Goal: Task Accomplishment & Management: Manage account settings

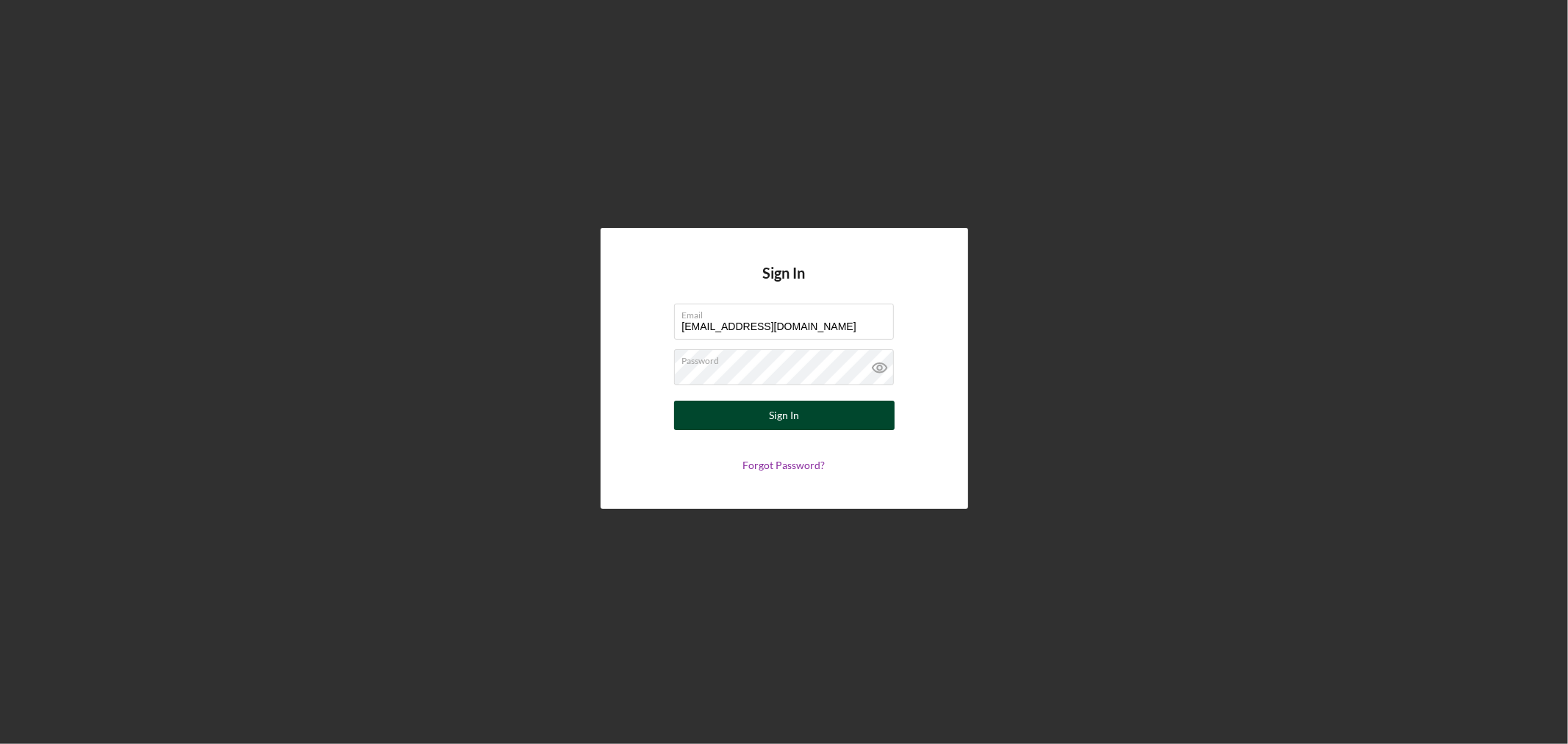
click at [784, 412] on div "Sign In" at bounding box center [784, 416] width 30 height 29
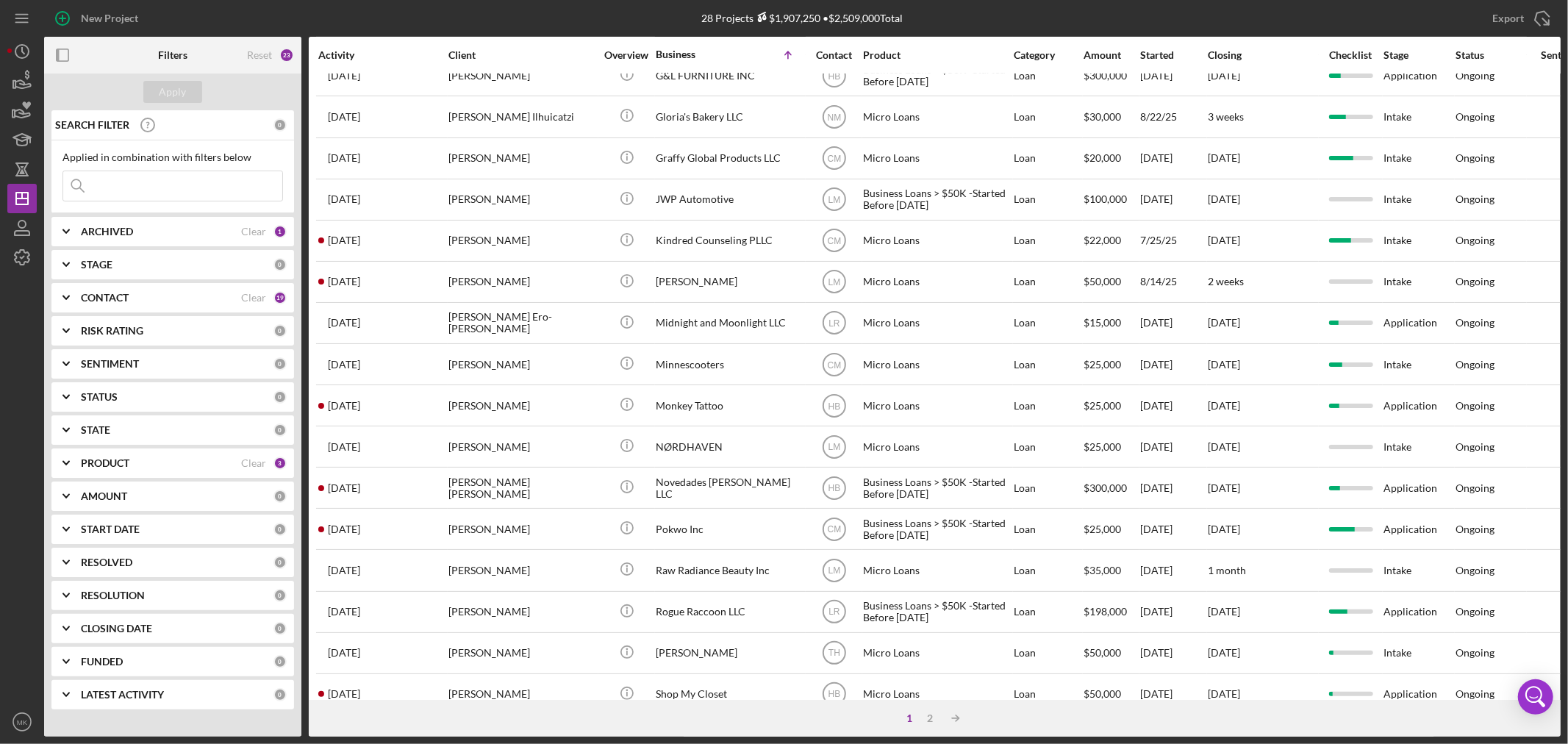
scroll to position [440, 0]
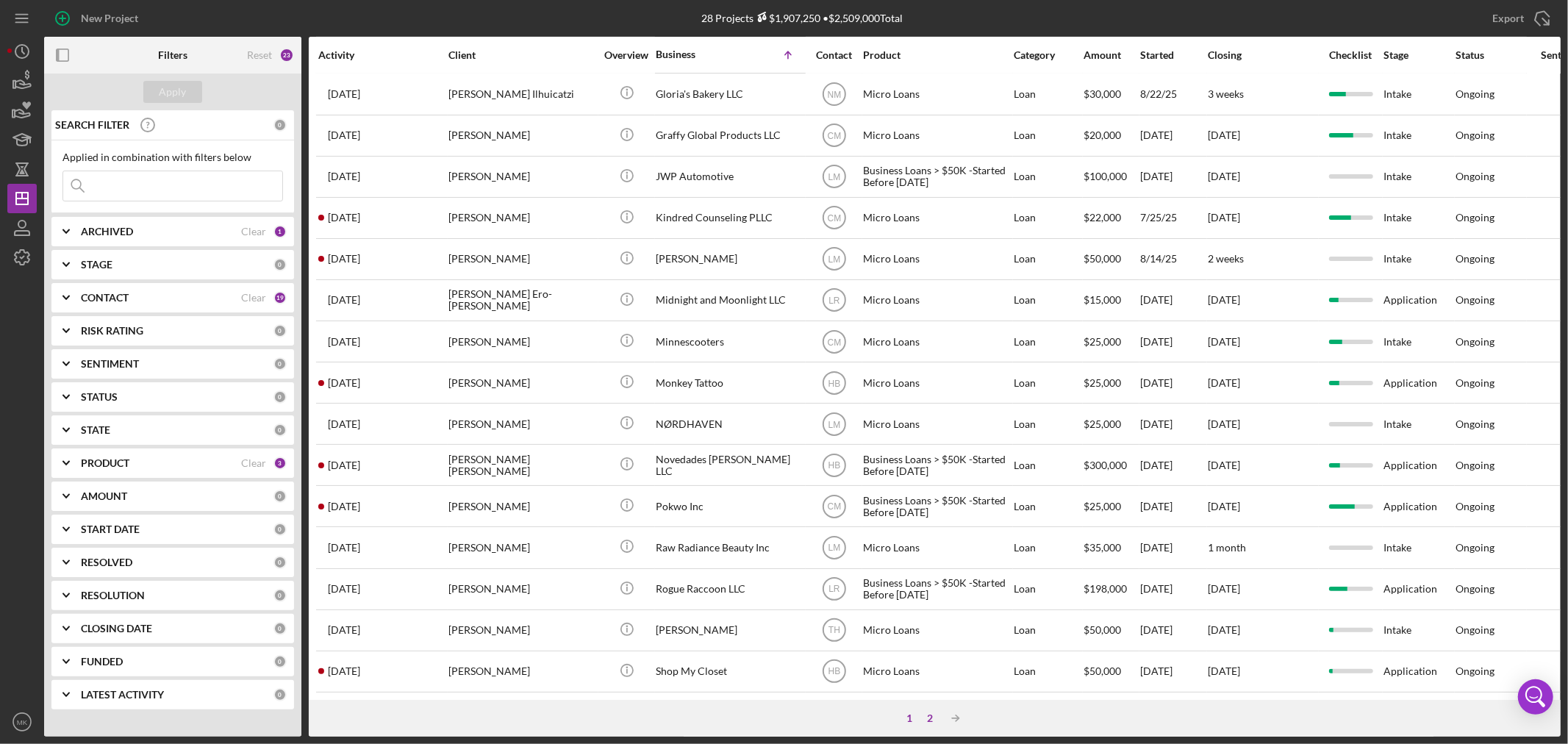
click at [934, 713] on div "2" at bounding box center [931, 719] width 21 height 12
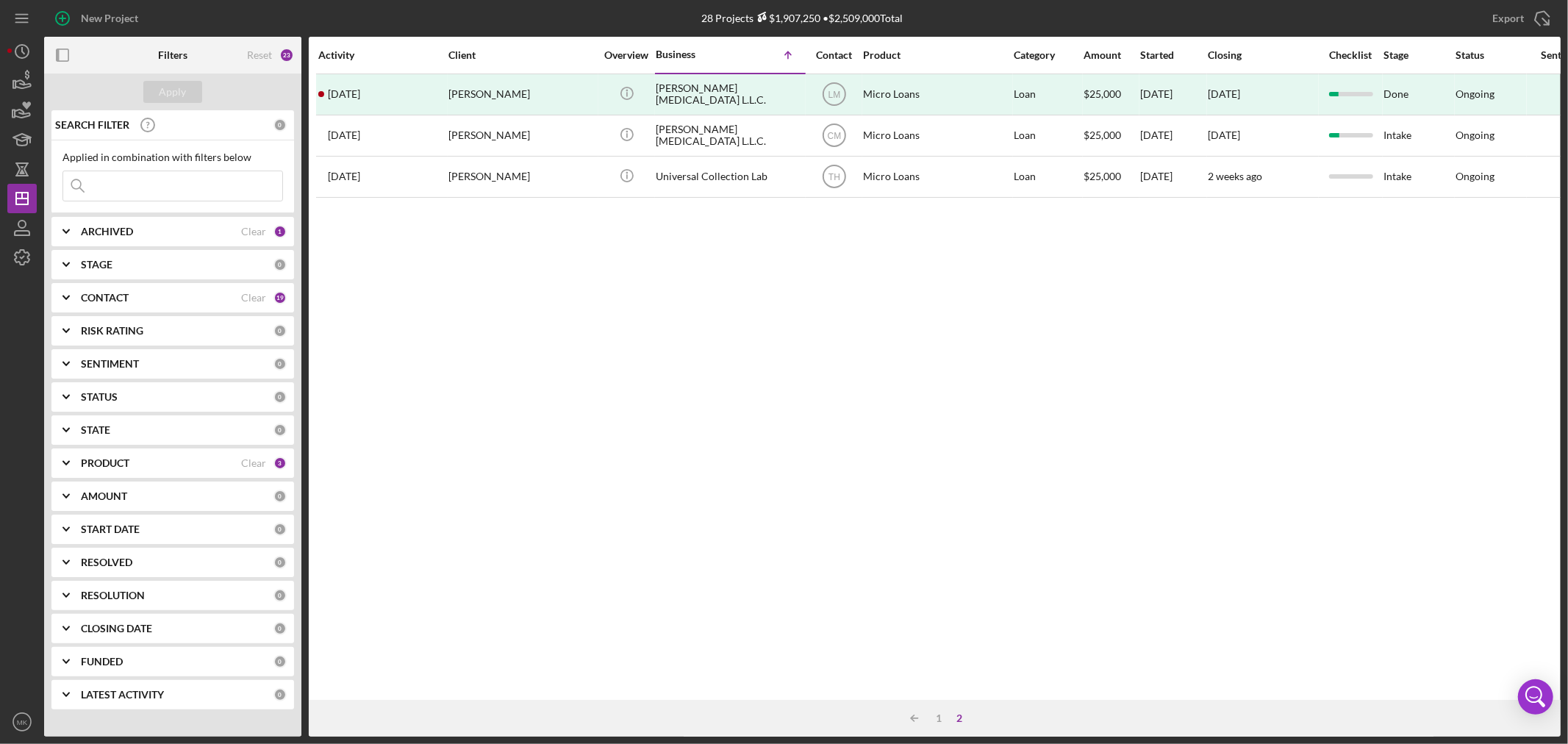
scroll to position [0, 0]
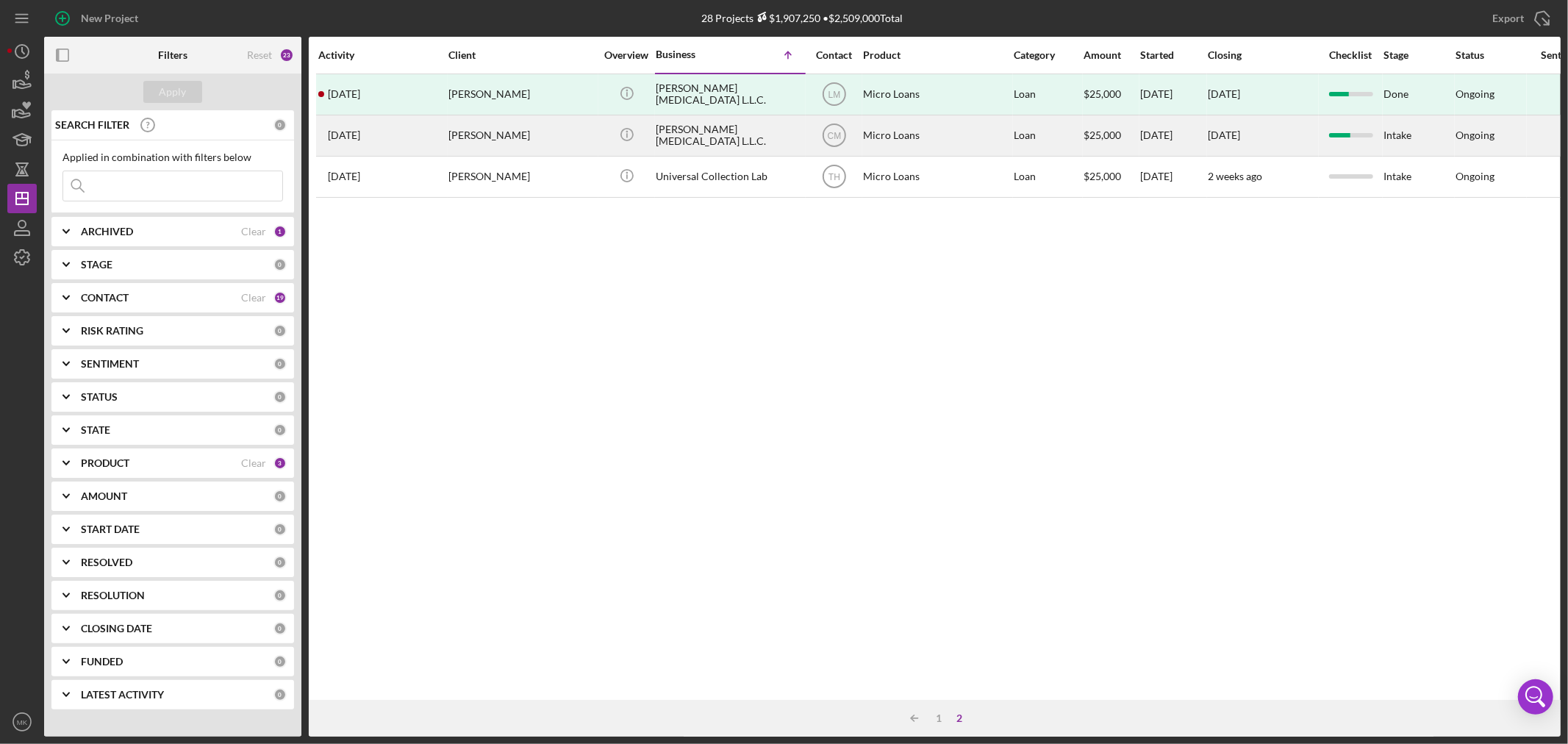
click at [547, 138] on div "[PERSON_NAME]" at bounding box center [522, 135] width 147 height 39
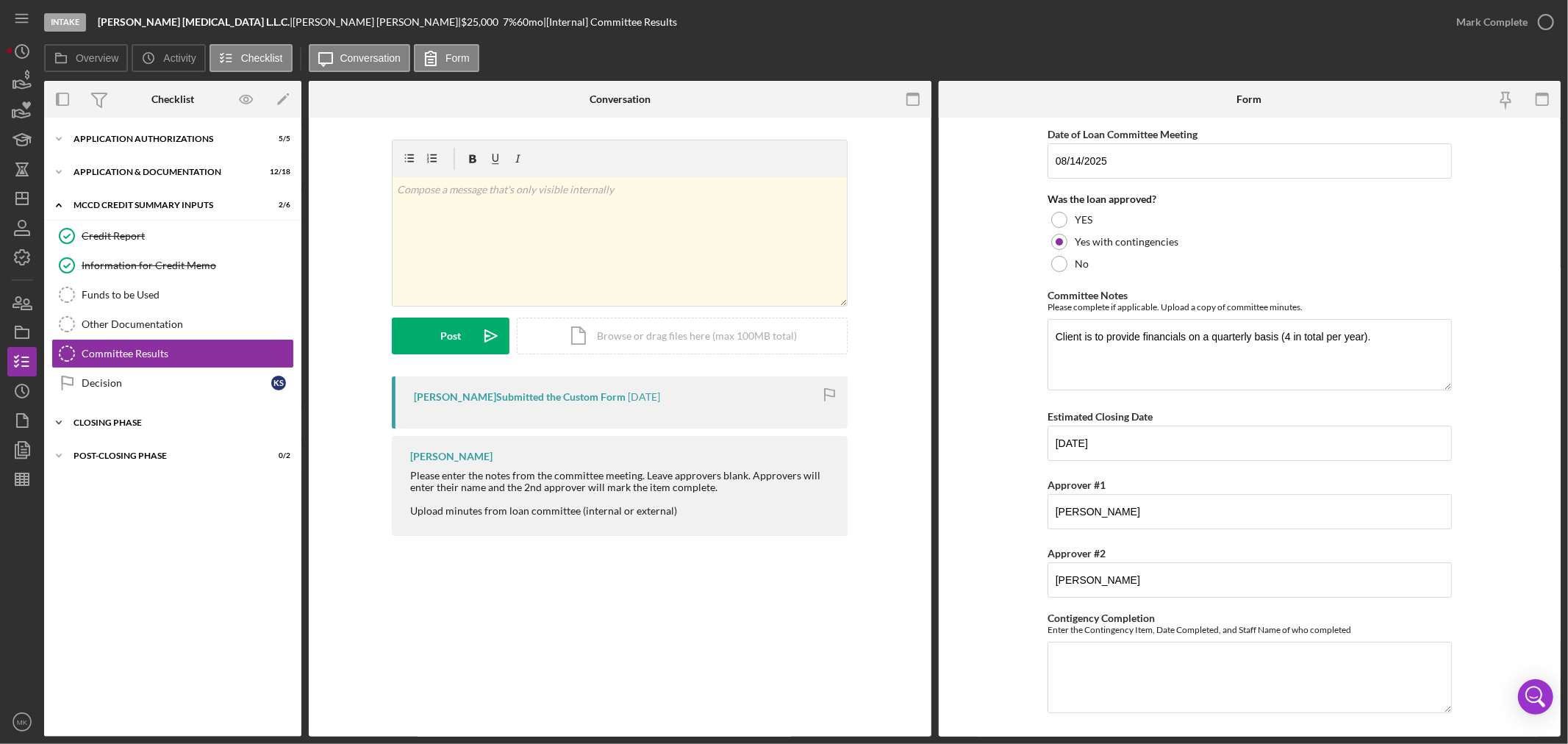
click at [83, 421] on div "Closing Phase" at bounding box center [178, 423] width 210 height 9
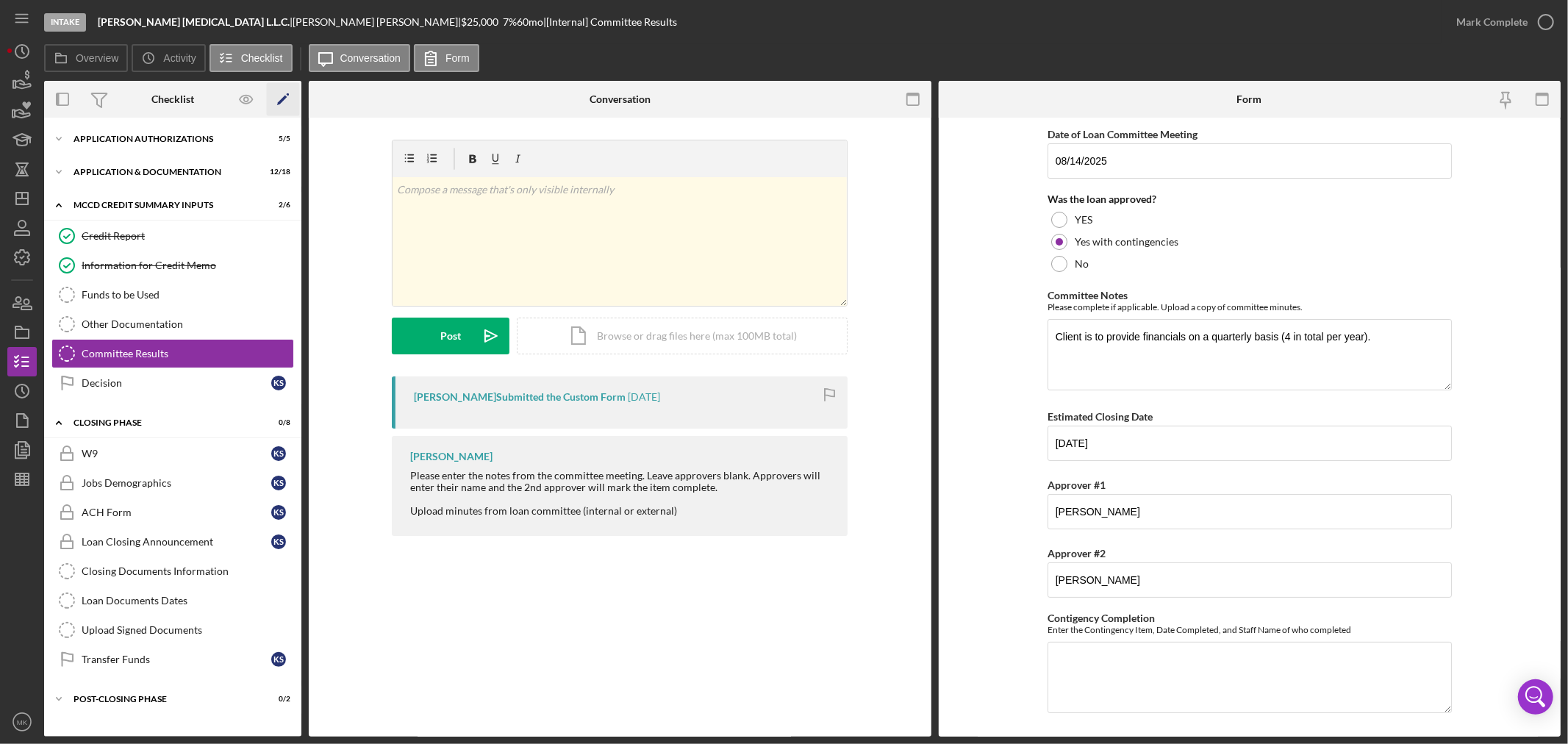
click at [281, 100] on polygon "button" at bounding box center [283, 101] width 10 height 10
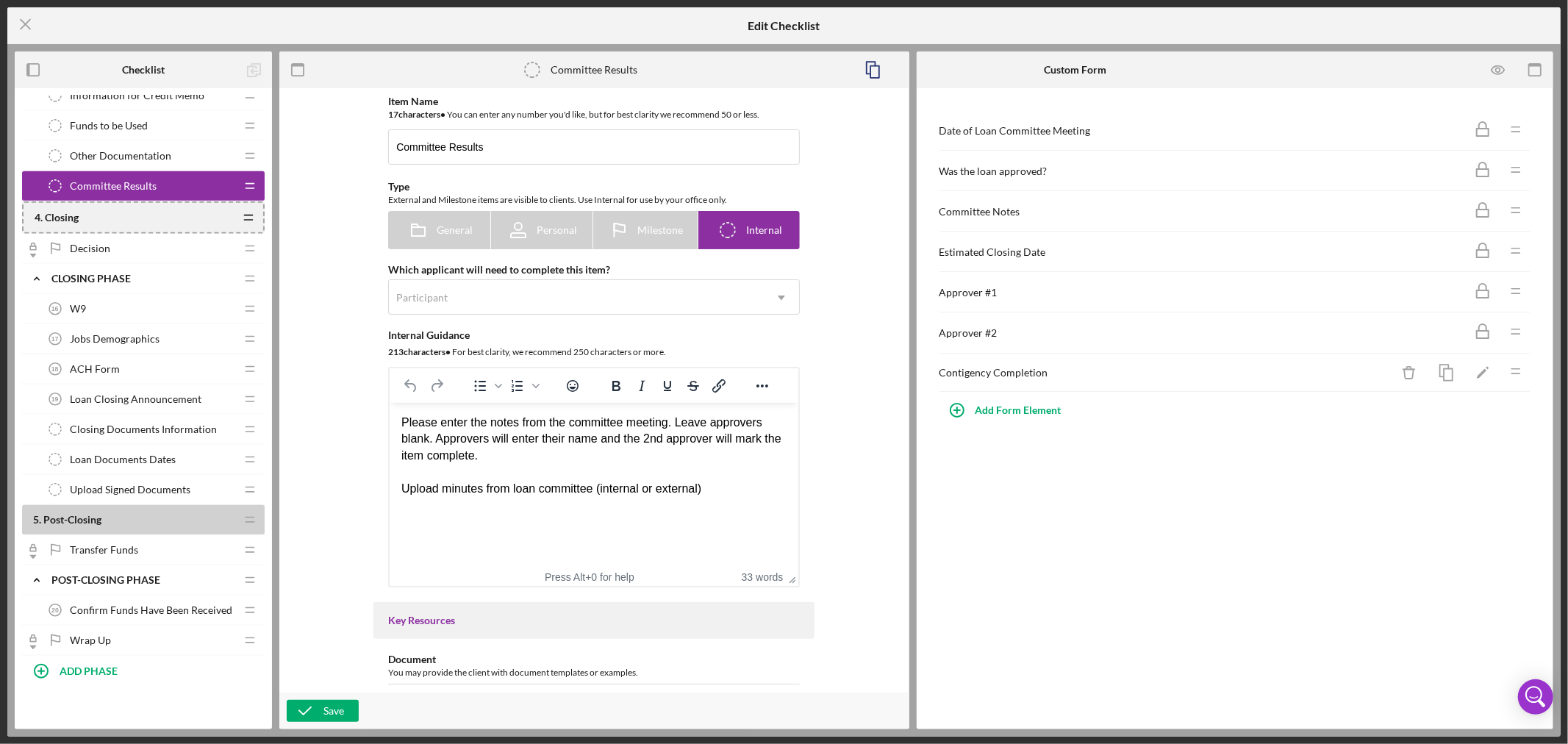
scroll to position [981, 0]
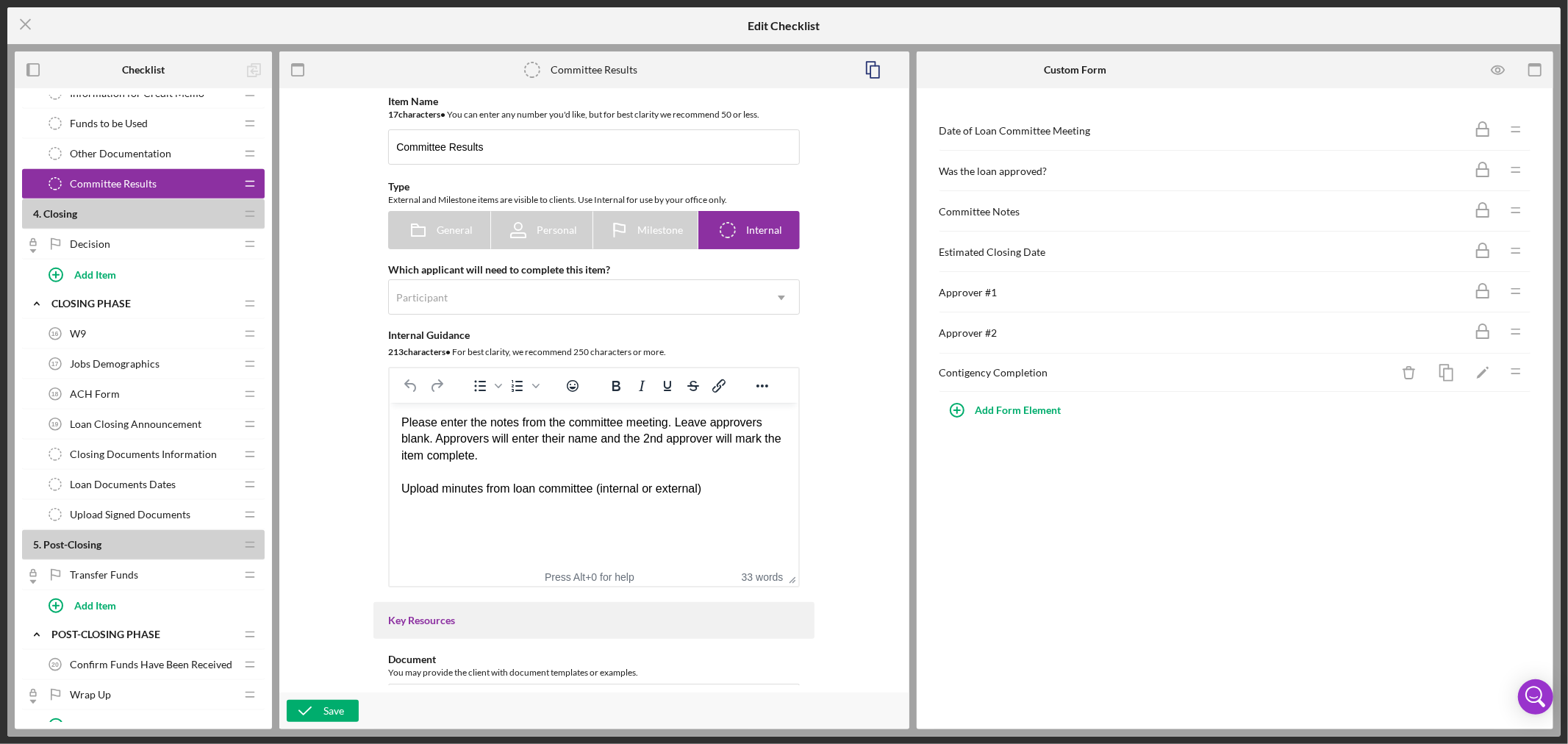
click at [213, 394] on div "ACH Form 18 ACH Form" at bounding box center [137, 394] width 195 height 29
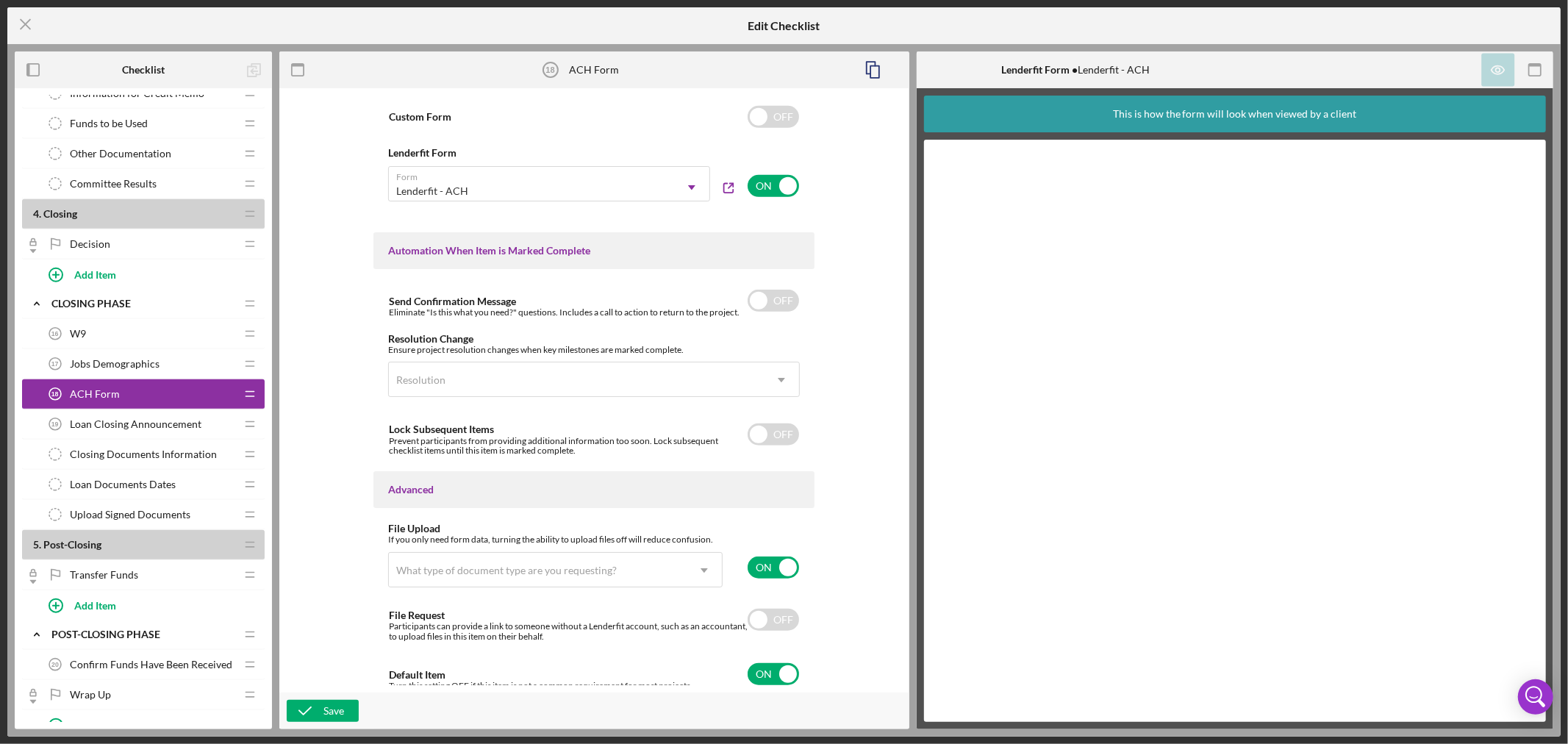
scroll to position [789, 0]
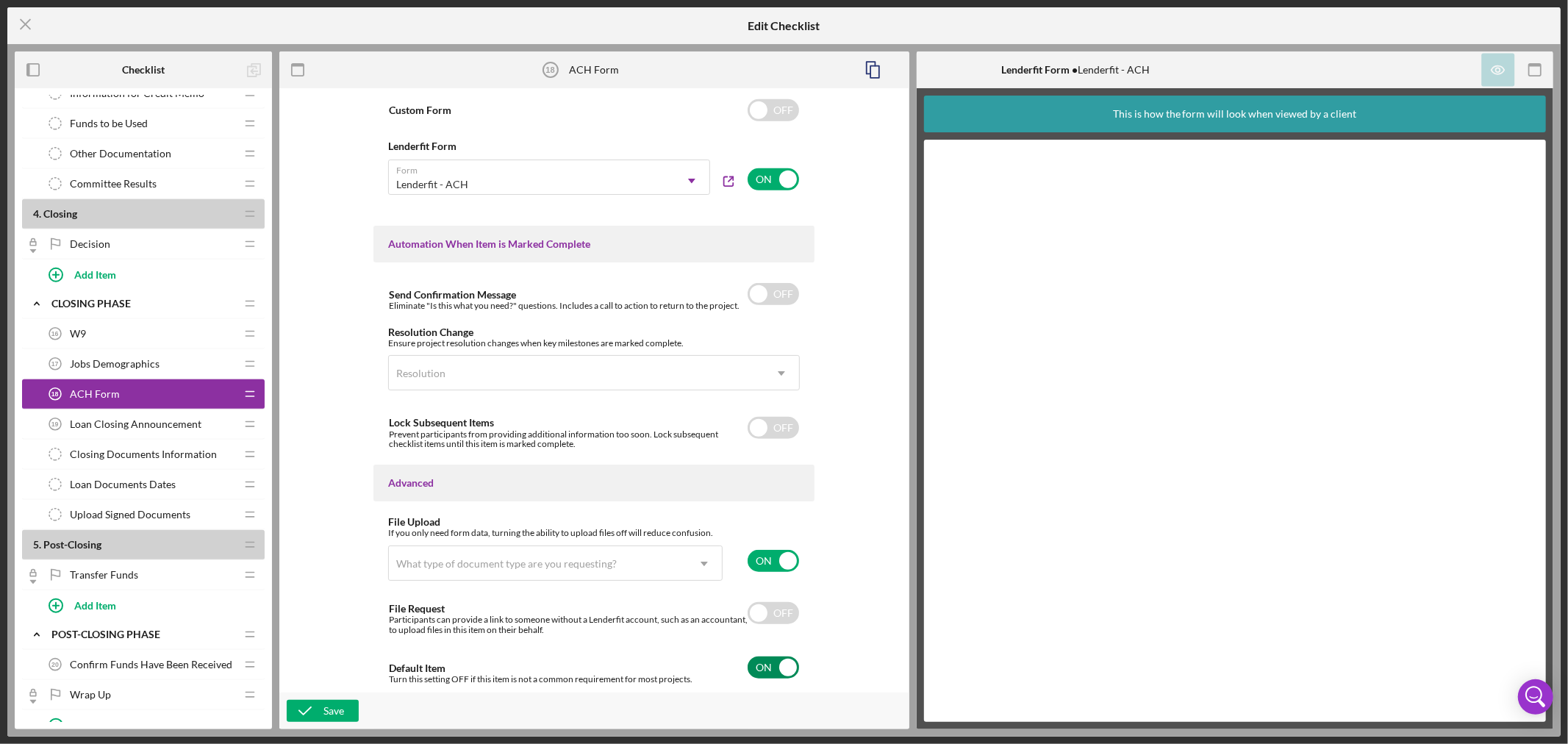
click at [784, 667] on input "checkbox" at bounding box center [774, 668] width 51 height 22
checkbox input "false"
click at [329, 712] on div "Save" at bounding box center [334, 711] width 21 height 22
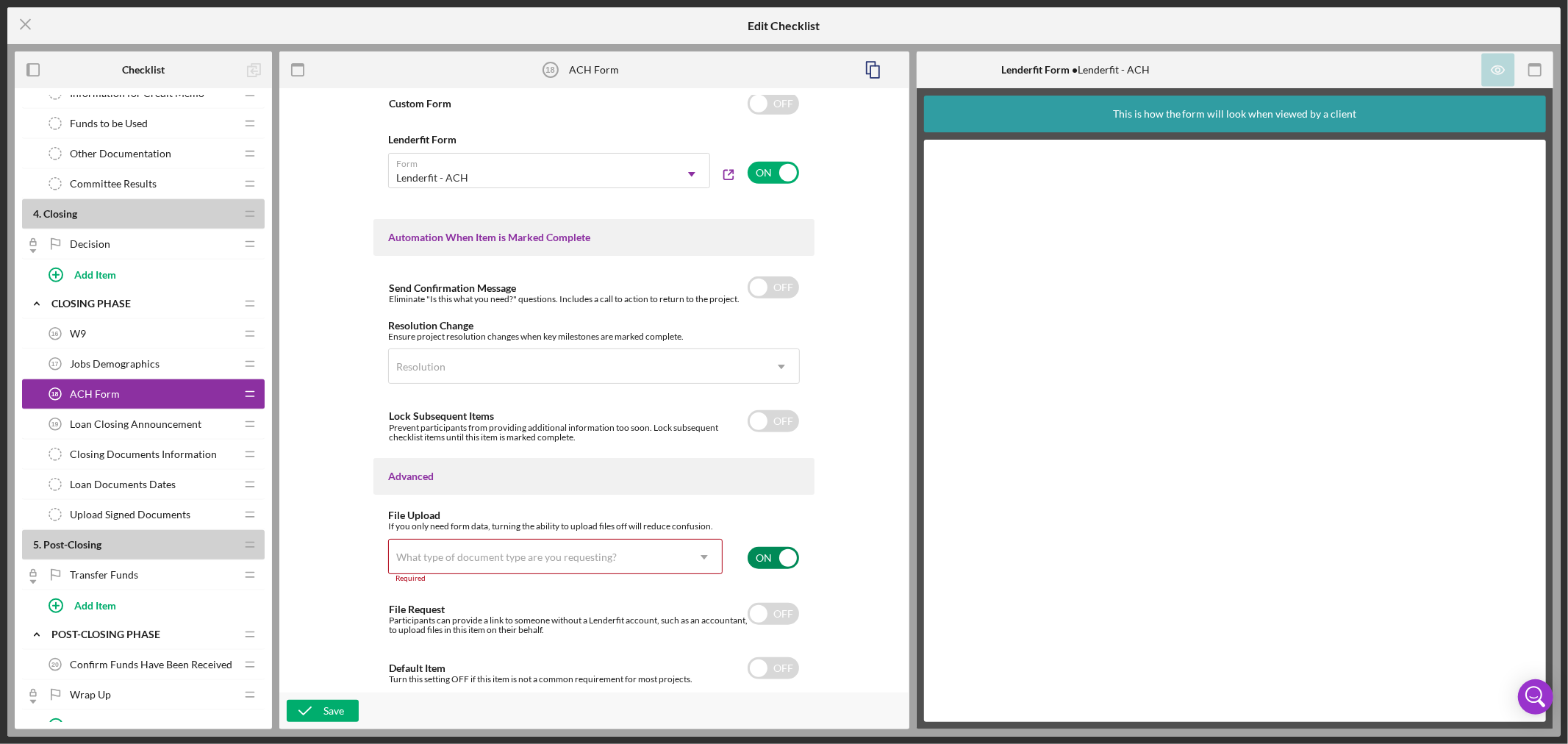
click at [789, 557] on input "checkbox" at bounding box center [774, 558] width 51 height 22
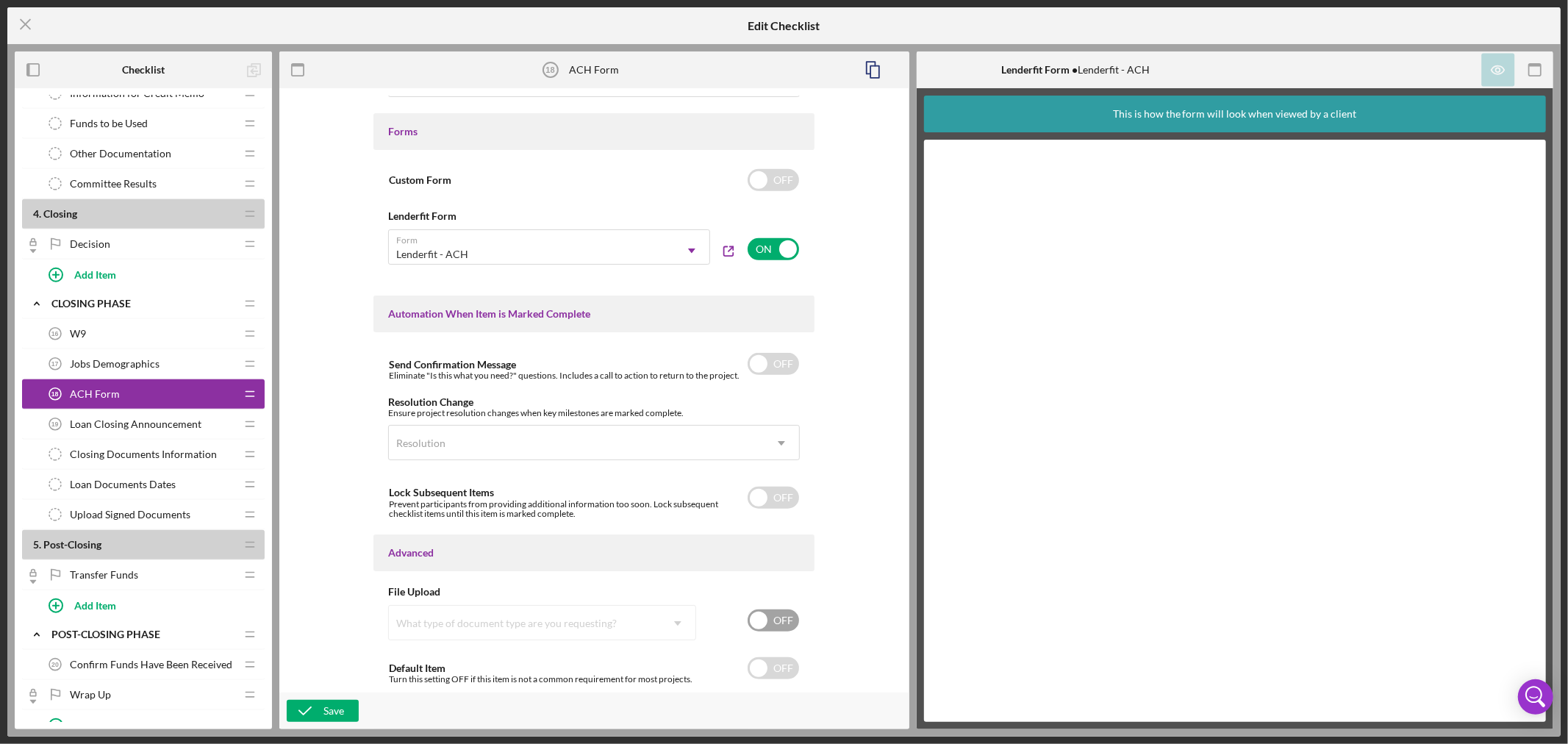
scroll to position [719, 0]
click at [756, 621] on input "checkbox" at bounding box center [774, 621] width 51 height 22
checkbox input "true"
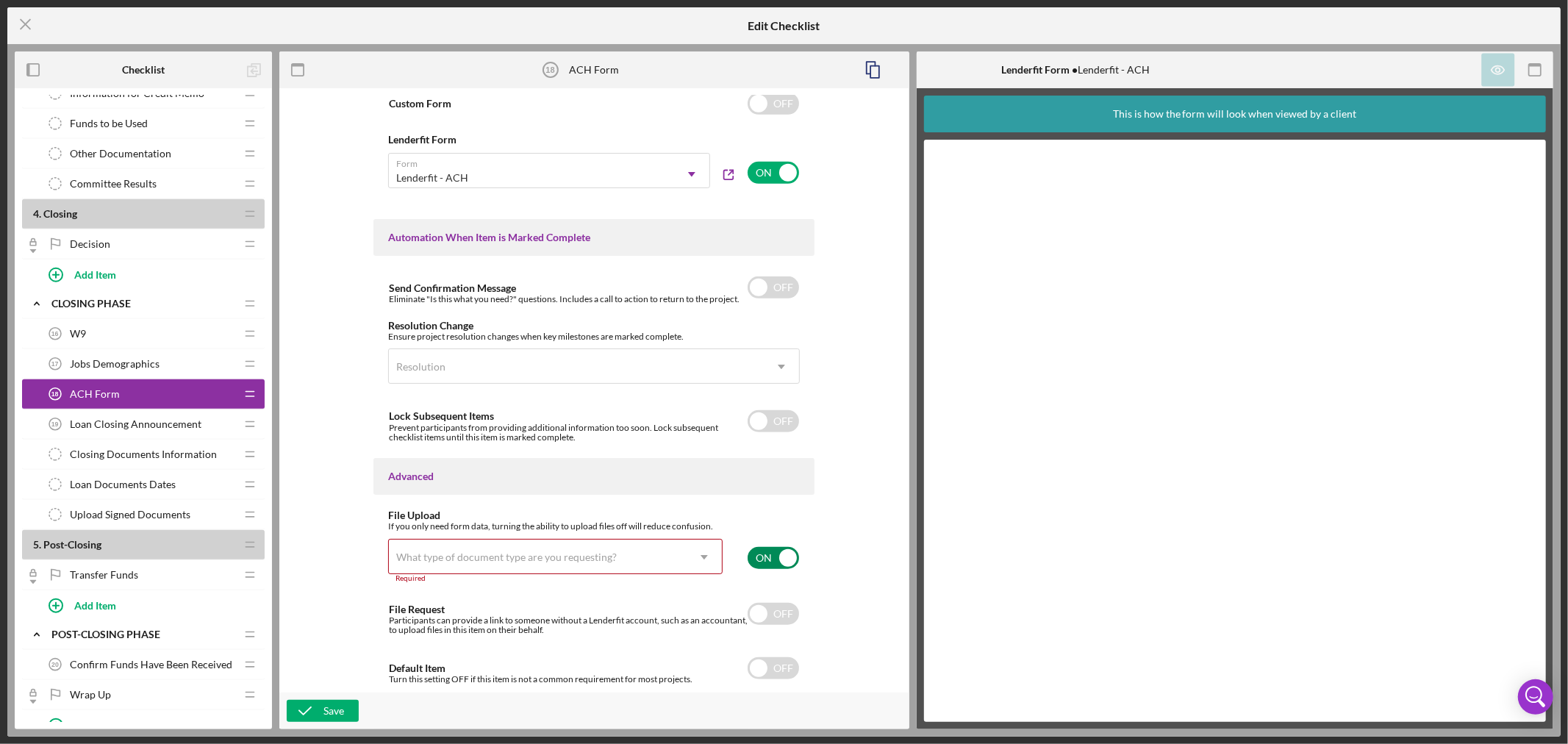
click at [701, 555] on icon "Icon/Dropdown Arrow" at bounding box center [704, 557] width 35 height 35
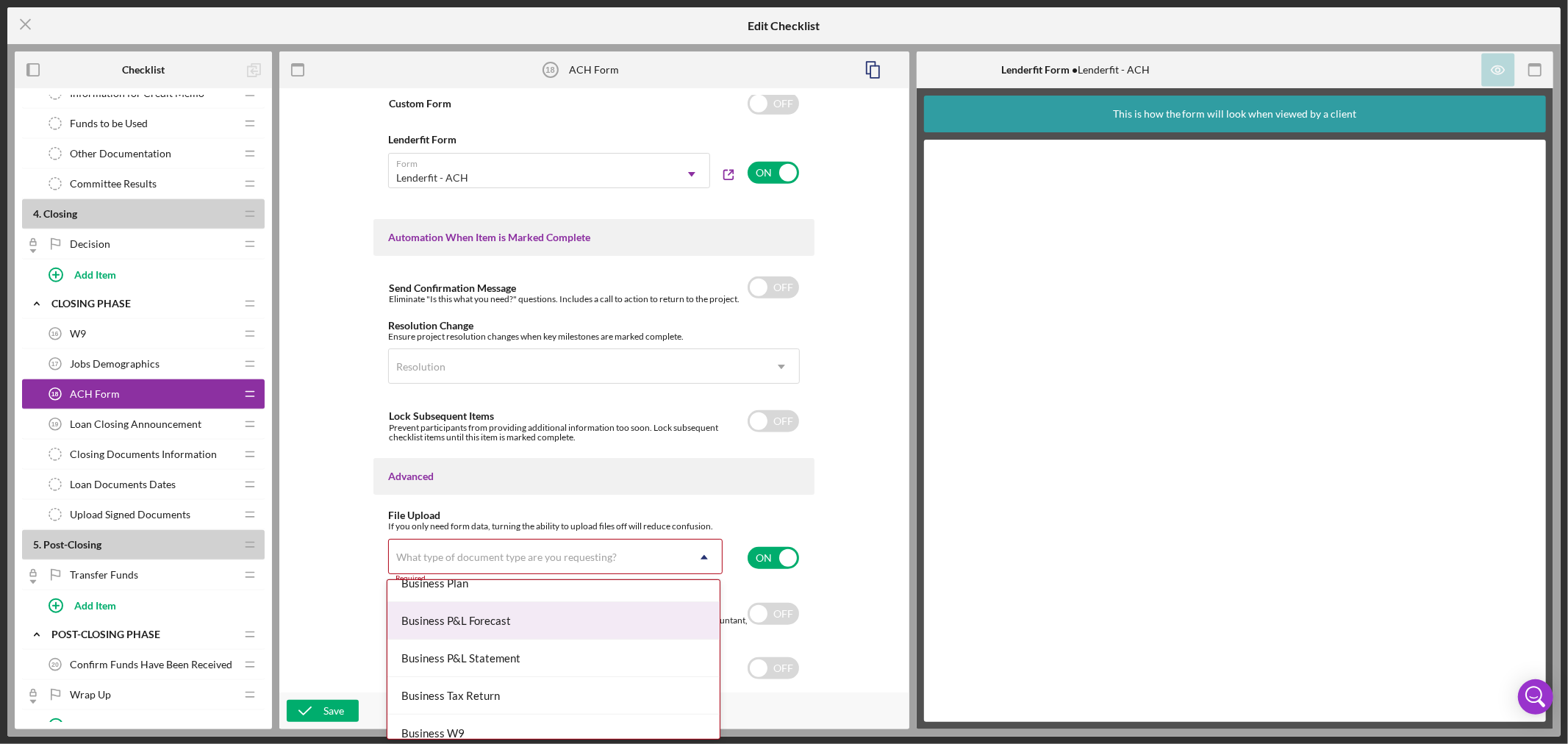
scroll to position [459, 0]
click at [667, 627] on div "Business Other" at bounding box center [554, 628] width 333 height 38
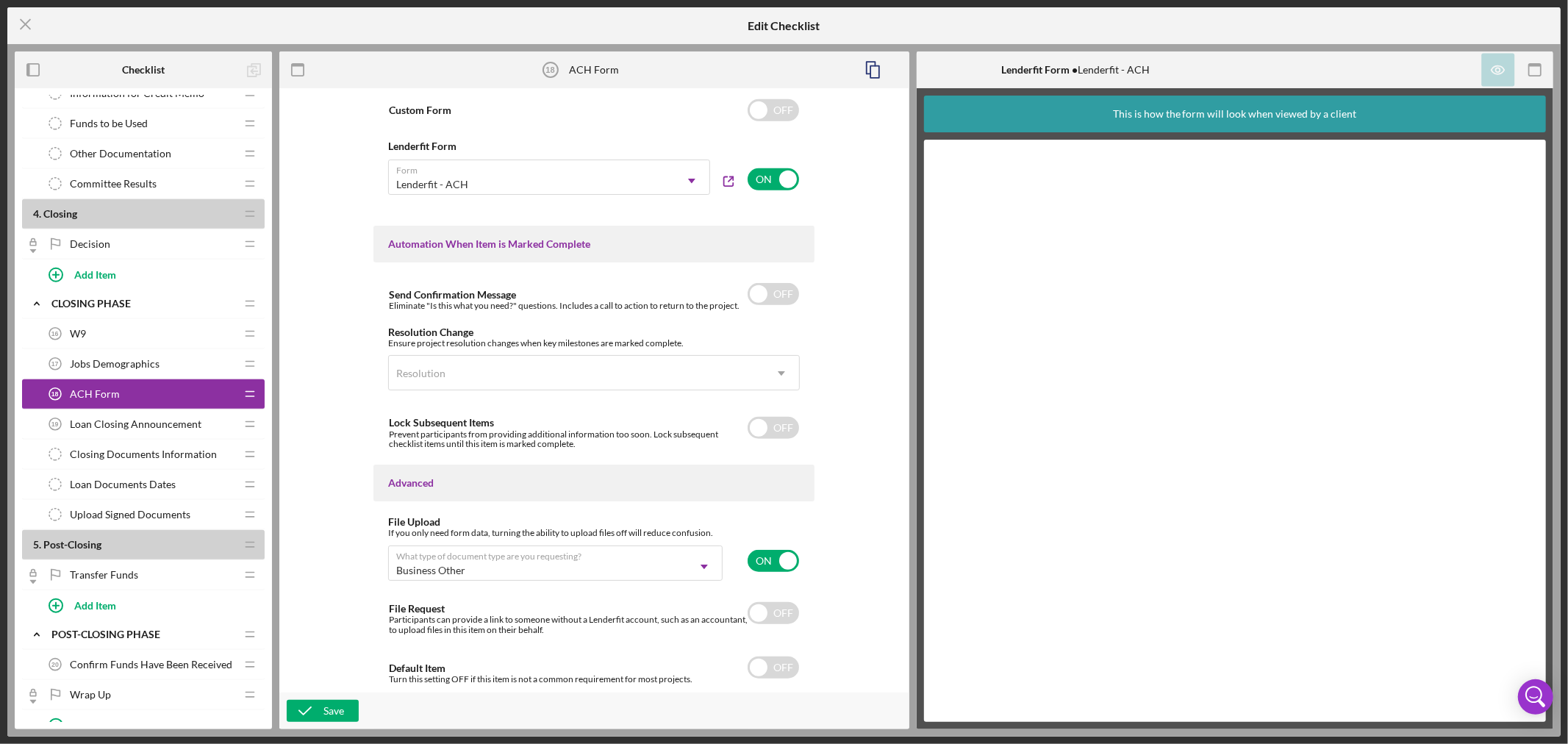
scroll to position [789, 0]
click at [333, 711] on div "Save" at bounding box center [334, 711] width 21 height 22
click at [23, 24] on icon "Icon/Menu Close" at bounding box center [26, 24] width 37 height 37
